Goal: Transaction & Acquisition: Purchase product/service

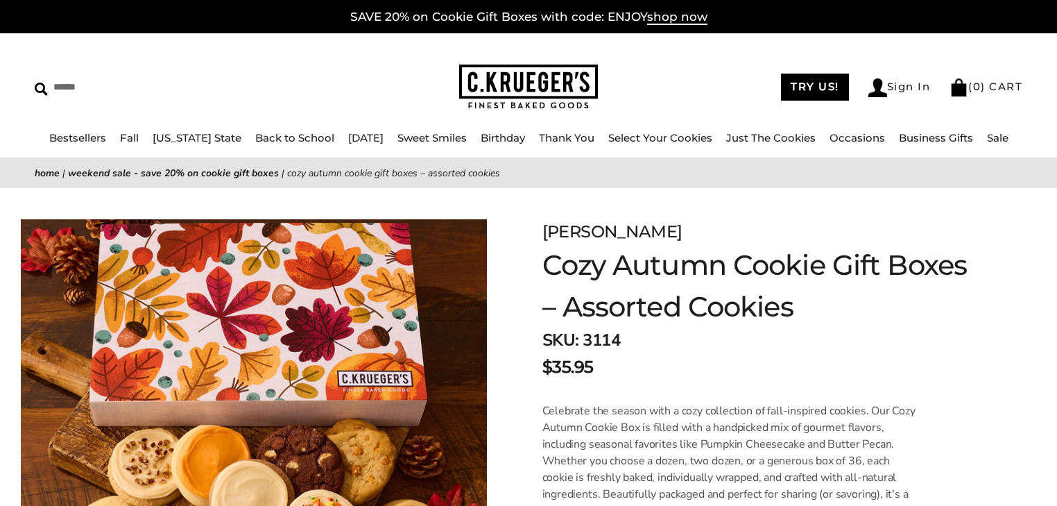
click at [989, 139] on link "Sale" at bounding box center [998, 137] width 22 height 13
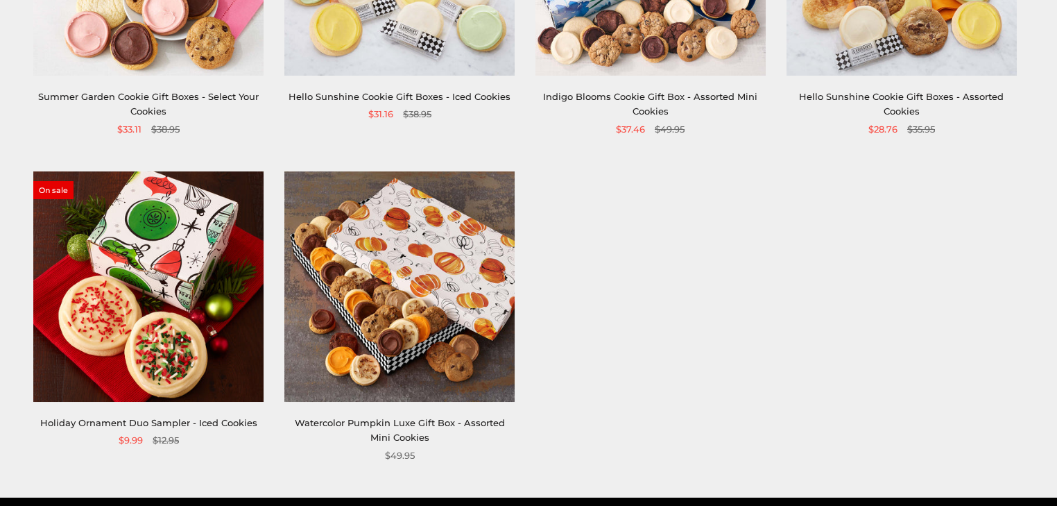
scroll to position [488, 0]
